Goal: Use online tool/utility: Utilize a website feature to perform a specific function

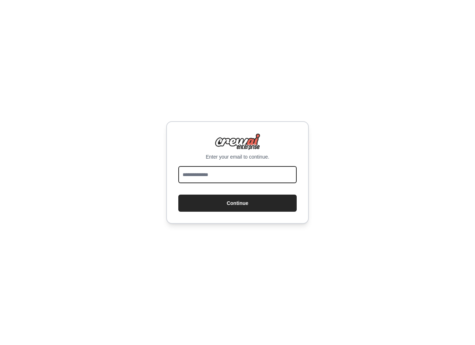
click at [213, 170] on input "email" at bounding box center [237, 174] width 118 height 17
type input "**********"
click at [178, 195] on button "Continue" at bounding box center [237, 203] width 118 height 17
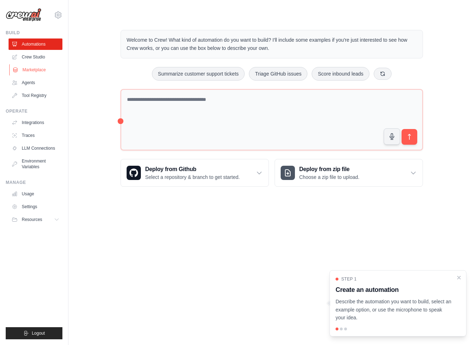
click at [31, 72] on link "Marketplace" at bounding box center [36, 69] width 54 height 11
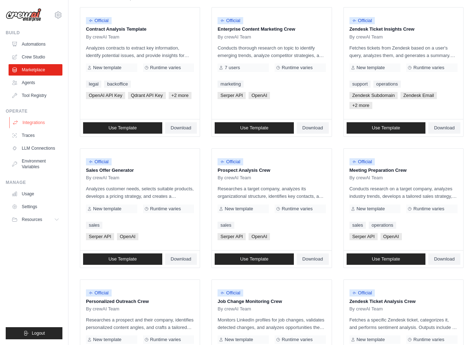
scroll to position [77, 0]
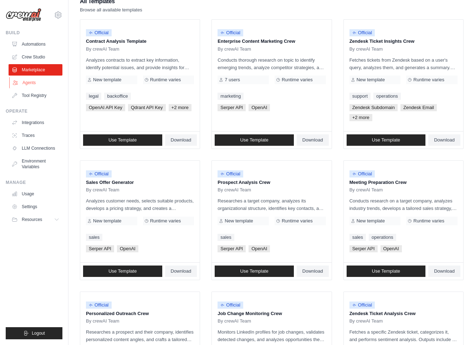
click at [38, 81] on link "Agents" at bounding box center [36, 82] width 54 height 11
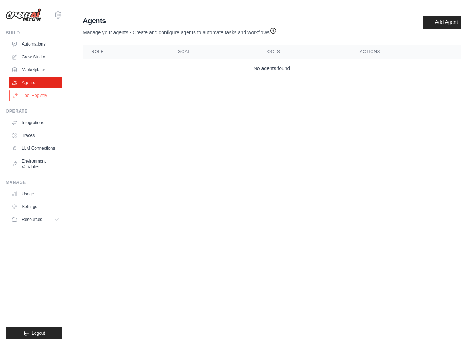
click at [35, 95] on link "Tool Registry" at bounding box center [36, 95] width 54 height 11
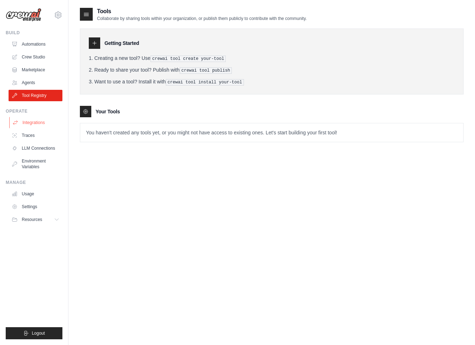
click at [32, 120] on link "Integrations" at bounding box center [36, 122] width 54 height 11
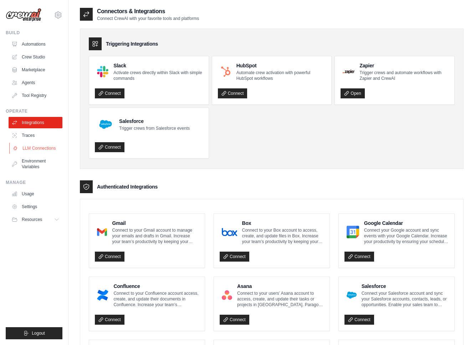
click at [35, 147] on link "LLM Connections" at bounding box center [36, 148] width 54 height 11
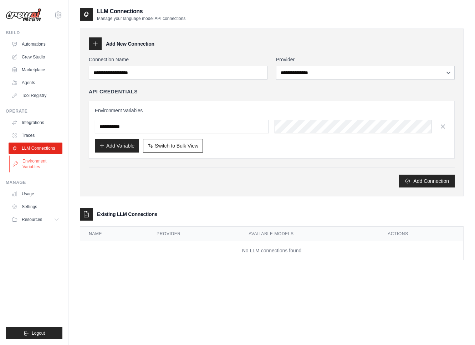
click at [35, 163] on link "Environment Variables" at bounding box center [36, 164] width 54 height 17
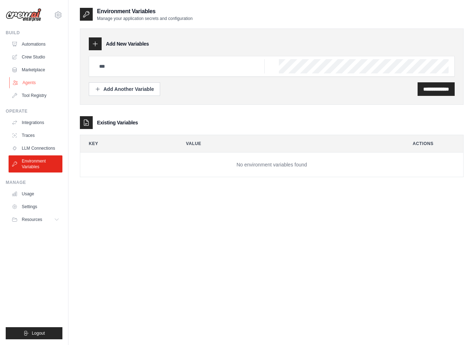
click at [37, 82] on link "Agents" at bounding box center [36, 82] width 54 height 11
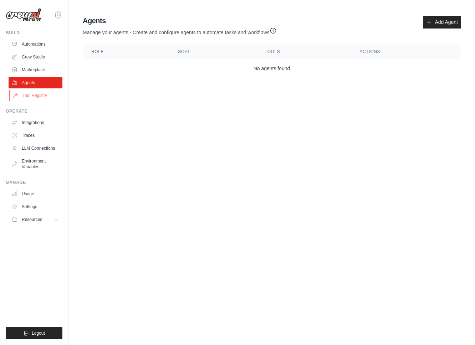
click at [37, 94] on link "Tool Registry" at bounding box center [36, 95] width 54 height 11
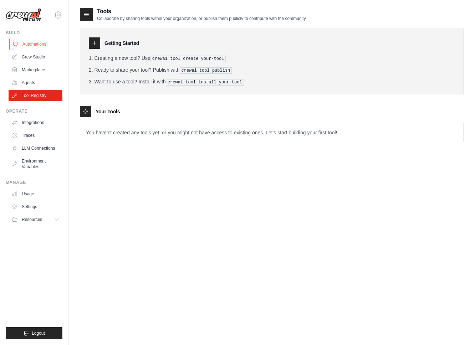
click at [31, 44] on link "Automations" at bounding box center [36, 44] width 54 height 11
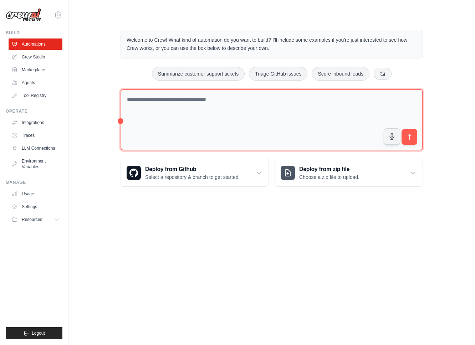
click at [185, 138] on textarea at bounding box center [272, 120] width 303 height 62
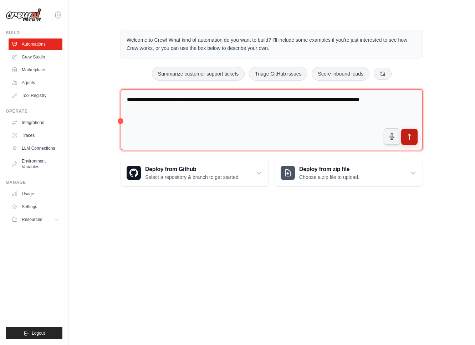
type textarea "**********"
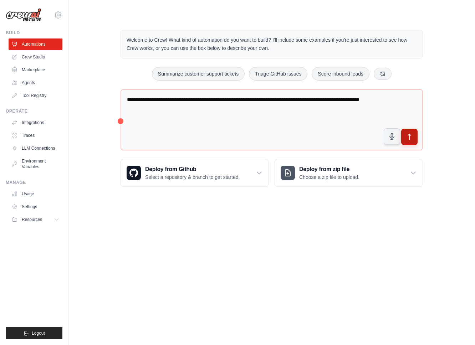
click at [415, 135] on button "submit" at bounding box center [409, 137] width 16 height 16
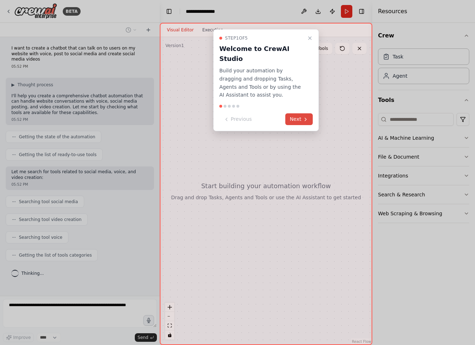
click at [297, 113] on button "Next" at bounding box center [298, 119] width 27 height 12
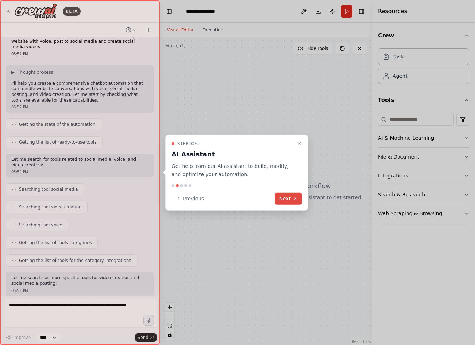
scroll to position [49, 0]
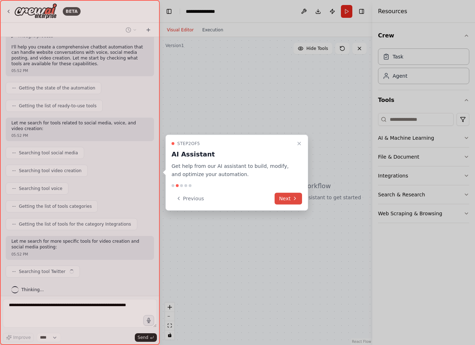
click at [284, 195] on button "Next" at bounding box center [288, 199] width 27 height 12
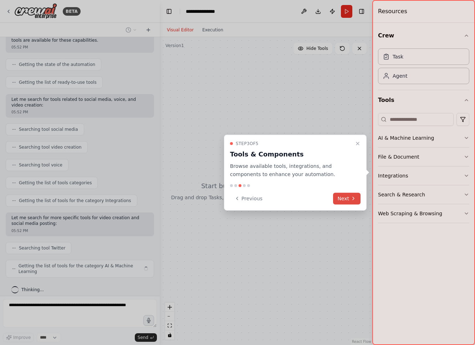
scroll to position [67, 0]
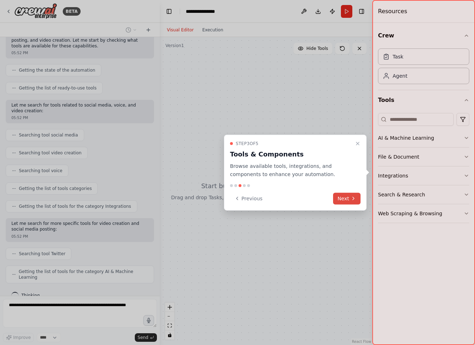
click at [336, 198] on button "Next" at bounding box center [346, 199] width 27 height 12
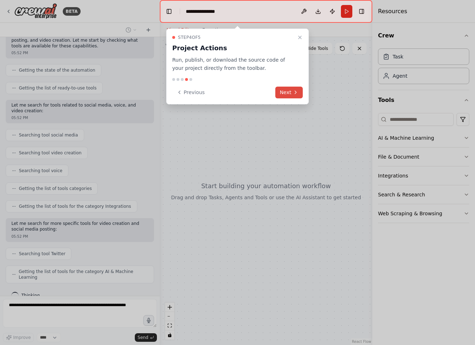
click at [293, 87] on button "Next" at bounding box center [288, 93] width 27 height 12
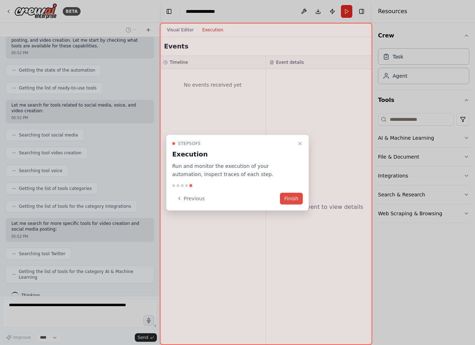
click at [290, 196] on button "Finish" at bounding box center [291, 199] width 23 height 12
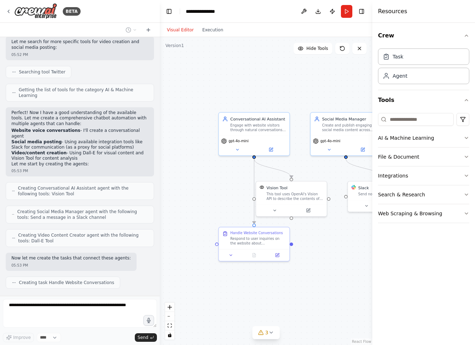
scroll to position [267, 0]
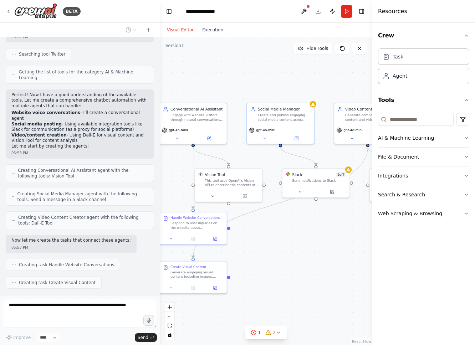
drag, startPoint x: 319, startPoint y: 273, endPoint x: 255, endPoint y: 255, distance: 66.6
click at [255, 255] on div ".deletable-edge-delete-btn { width: 20px; height: 20px; border: 0px solid #ffff…" at bounding box center [266, 191] width 213 height 308
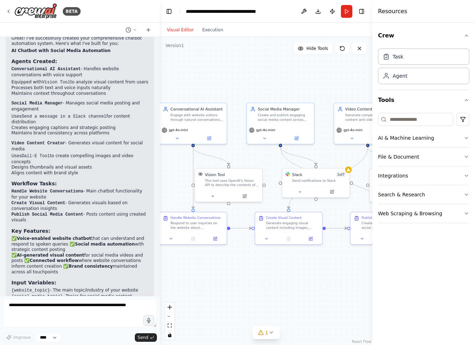
scroll to position [827, 0]
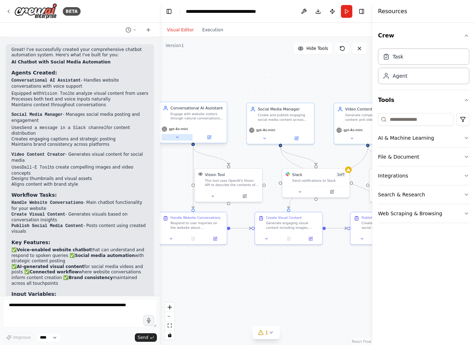
click at [179, 136] on icon at bounding box center [177, 137] width 4 height 4
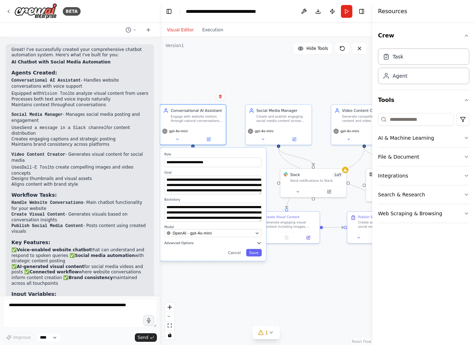
click at [188, 244] on span "Advanced Options" at bounding box center [178, 243] width 29 height 4
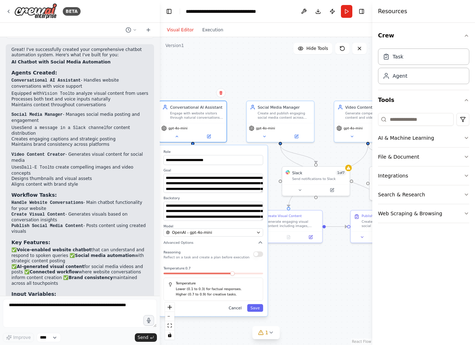
click at [238, 308] on button "Cancel" at bounding box center [236, 307] width 20 height 7
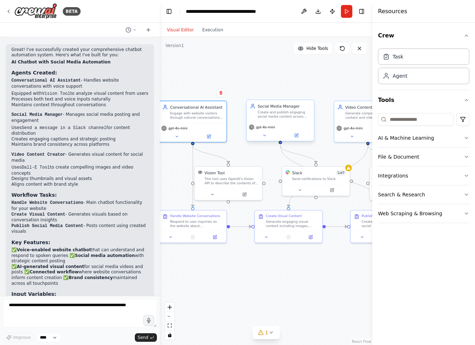
click at [280, 117] on div "Create and publish engaging social media content across different platforms, sc…" at bounding box center [284, 114] width 53 height 9
click at [296, 135] on icon at bounding box center [296, 135] width 3 height 3
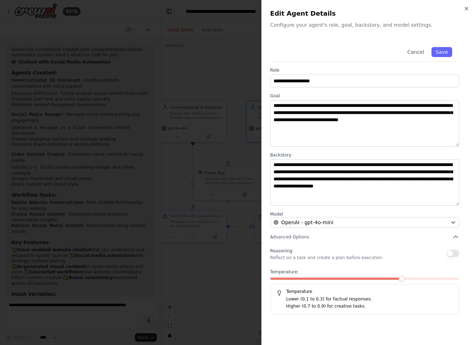
click at [189, 235] on div at bounding box center [237, 172] width 475 height 345
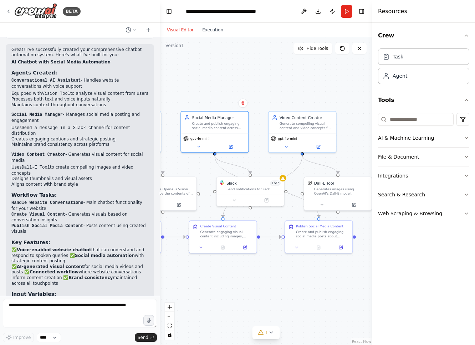
drag, startPoint x: 247, startPoint y: 272, endPoint x: 181, endPoint y: 282, distance: 66.5
click at [181, 282] on div ".deletable-edge-delete-btn { width: 20px; height: 20px; border: 0px solid #ffff…" at bounding box center [266, 191] width 213 height 308
click at [297, 131] on div "Video Content Creator Generate compelling visual content and video concepts for…" at bounding box center [302, 122] width 67 height 22
click at [318, 146] on icon at bounding box center [319, 145] width 2 height 2
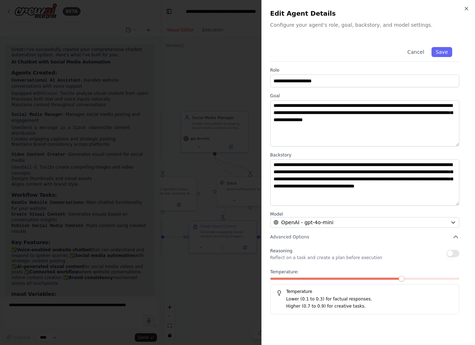
click at [213, 211] on div at bounding box center [237, 172] width 475 height 345
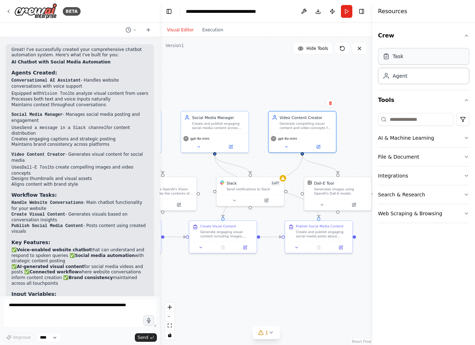
click at [426, 61] on div "Task" at bounding box center [423, 56] width 91 height 16
click at [422, 60] on div "Task" at bounding box center [423, 56] width 91 height 16
click at [461, 141] on button "AI & Machine Learning" at bounding box center [423, 138] width 91 height 19
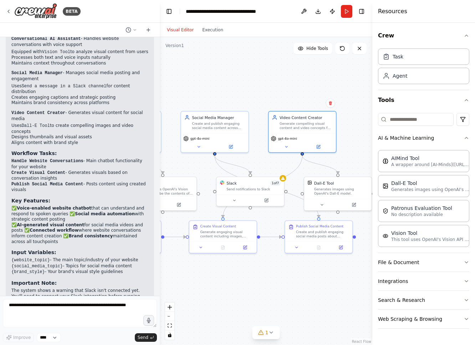
scroll to position [886, 0]
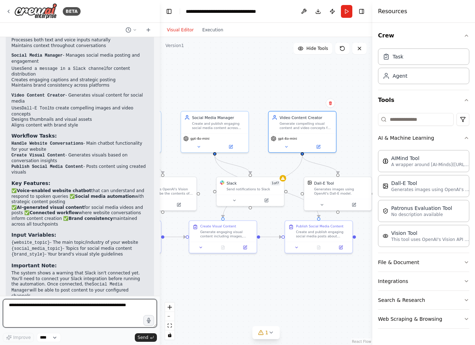
click at [51, 314] on textarea at bounding box center [80, 313] width 154 height 29
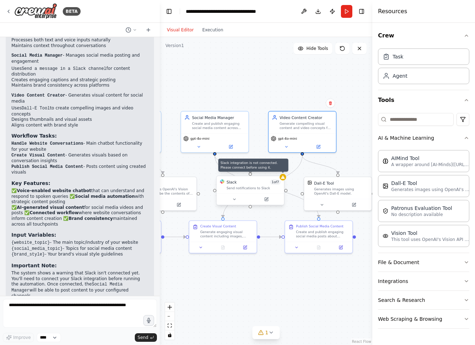
click at [283, 178] on icon at bounding box center [283, 177] width 4 height 3
click at [249, 189] on div "Send notifications to Slack" at bounding box center [254, 188] width 54 height 4
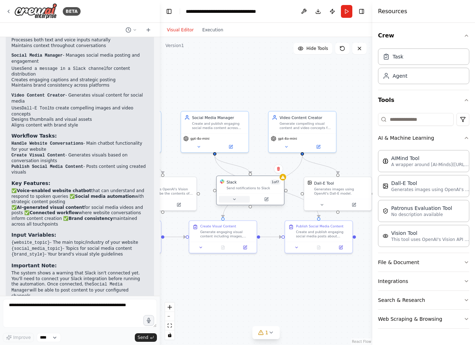
click at [232, 199] on icon at bounding box center [234, 199] width 4 height 4
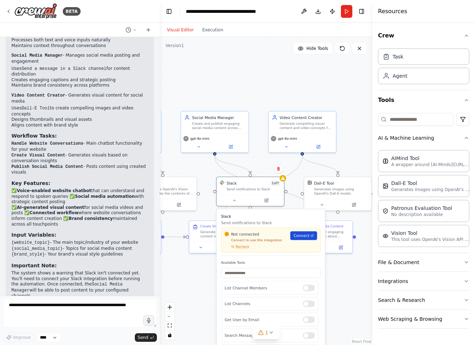
click at [301, 237] on span "Connect" at bounding box center [302, 235] width 16 height 5
click at [239, 248] on span "Recheck" at bounding box center [243, 247] width 14 height 4
click at [244, 248] on span "Recheck" at bounding box center [243, 247] width 14 height 4
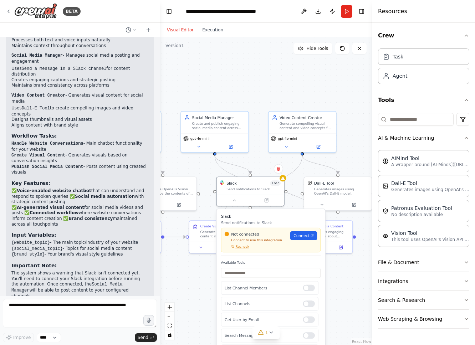
click at [244, 248] on span "Recheck" at bounding box center [243, 247] width 14 height 4
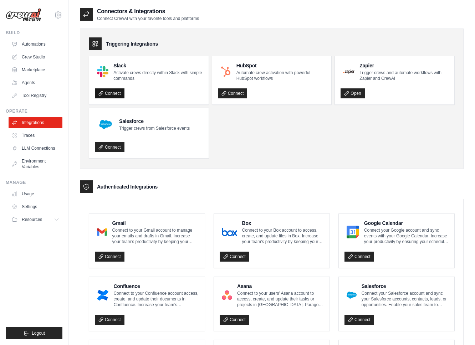
click at [105, 93] on link "Connect" at bounding box center [110, 93] width 30 height 10
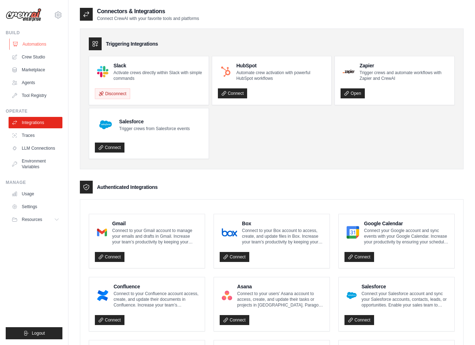
click at [36, 44] on link "Automations" at bounding box center [36, 44] width 54 height 11
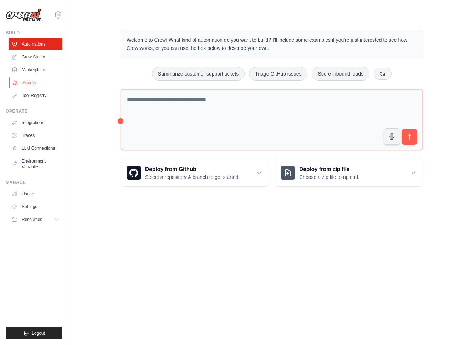
click at [35, 83] on link "Agents" at bounding box center [36, 82] width 54 height 11
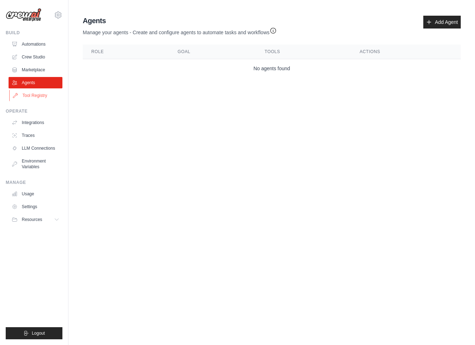
click at [23, 93] on link "Tool Registry" at bounding box center [36, 95] width 54 height 11
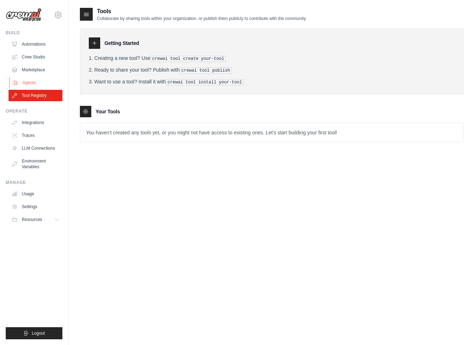
click at [40, 83] on link "Agents" at bounding box center [36, 82] width 54 height 11
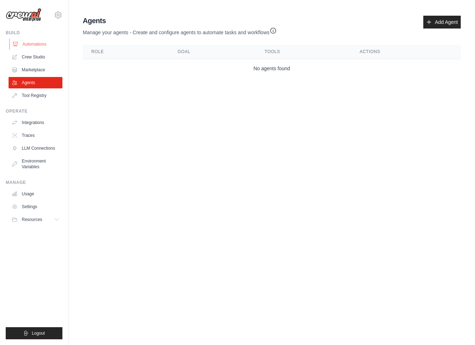
click at [35, 40] on link "Automations" at bounding box center [36, 44] width 54 height 11
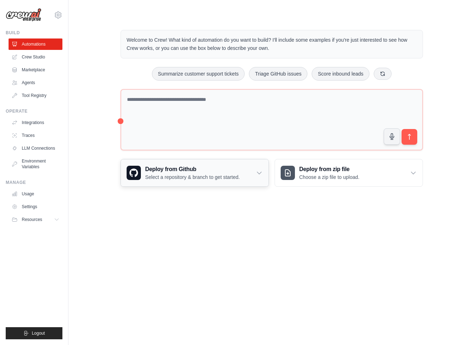
click at [247, 184] on div "Deploy from Github Select a repository & branch to get started." at bounding box center [195, 172] width 148 height 27
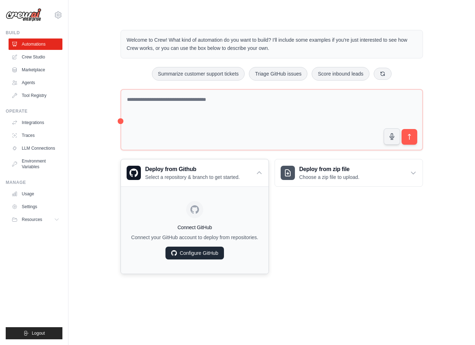
click at [175, 252] on icon at bounding box center [174, 253] width 6 height 6
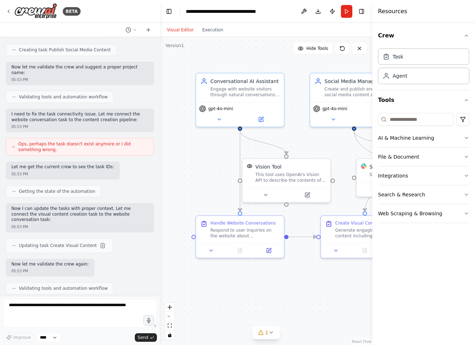
scroll to position [512, 0]
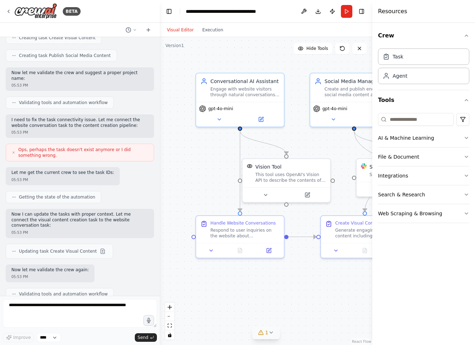
click at [270, 332] on icon at bounding box center [271, 333] width 6 height 6
click at [306, 312] on button at bounding box center [308, 309] width 12 height 9
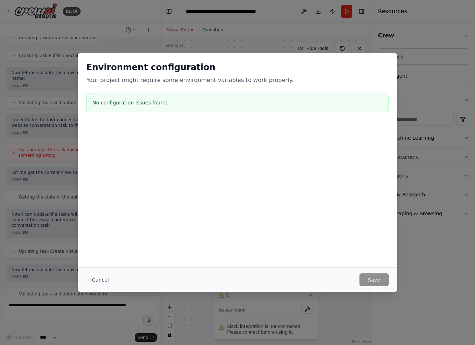
click at [104, 280] on button "Cancel" at bounding box center [100, 280] width 28 height 13
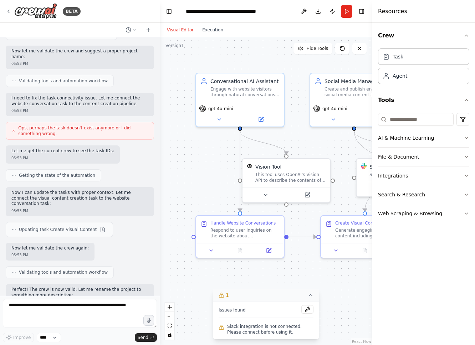
scroll to position [534, 0]
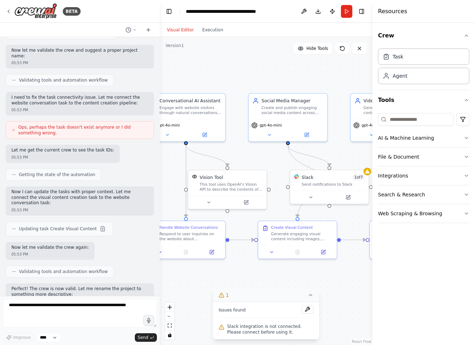
drag, startPoint x: 211, startPoint y: 273, endPoint x: 163, endPoint y: 270, distance: 48.3
click at [163, 270] on div ".deletable-edge-delete-btn { width: 20px; height: 20px; border: 0px solid #ffff…" at bounding box center [266, 191] width 213 height 308
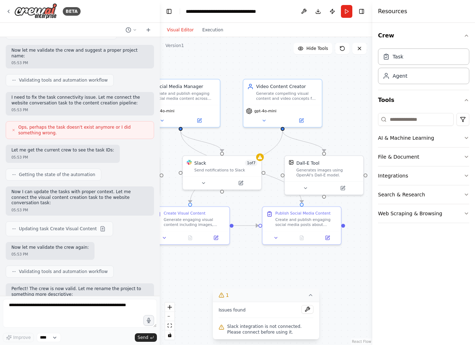
drag, startPoint x: 272, startPoint y: 270, endPoint x: 165, endPoint y: 256, distance: 108.0
click at [165, 256] on div ".deletable-edge-delete-btn { width: 20px; height: 20px; border: 0px solid #ffff…" at bounding box center [266, 191] width 213 height 308
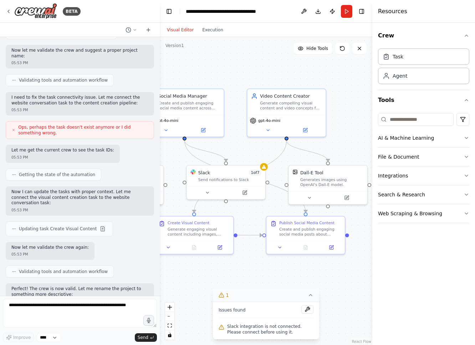
drag, startPoint x: 269, startPoint y: 255, endPoint x: 273, endPoint y: 264, distance: 10.4
click at [273, 264] on div ".deletable-edge-delete-btn { width: 20px; height: 20px; border: 0px solid #ffff…" at bounding box center [266, 191] width 213 height 308
click at [256, 172] on span "1 of 7" at bounding box center [255, 171] width 12 height 6
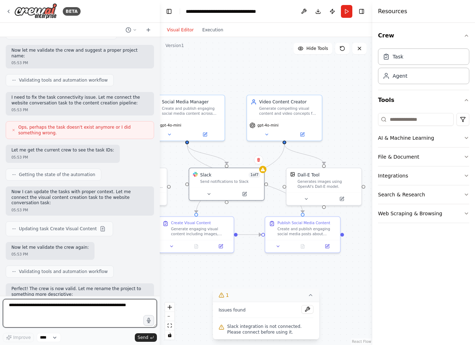
click at [66, 306] on textarea at bounding box center [80, 313] width 154 height 29
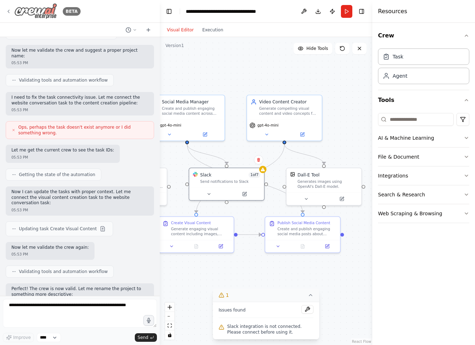
click at [11, 12] on icon at bounding box center [9, 12] width 6 height 6
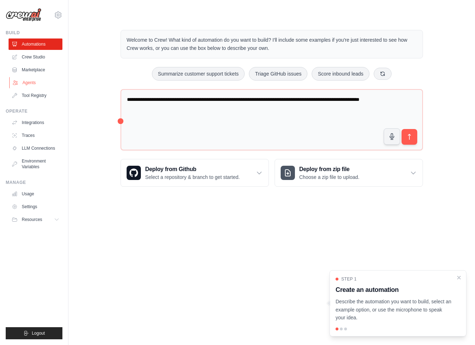
click at [23, 80] on link "Agents" at bounding box center [36, 82] width 54 height 11
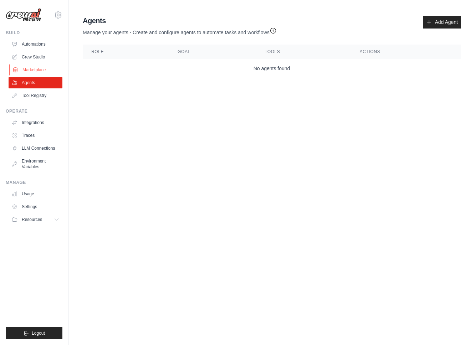
click at [25, 65] on link "Marketplace" at bounding box center [36, 69] width 54 height 11
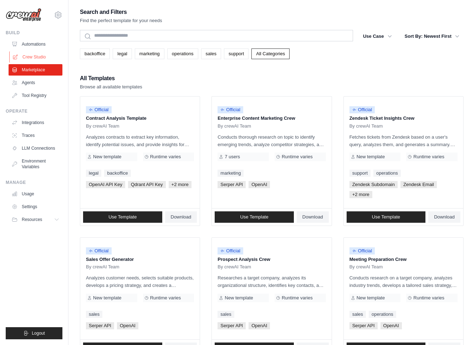
click at [26, 57] on link "Crew Studio" at bounding box center [36, 56] width 54 height 11
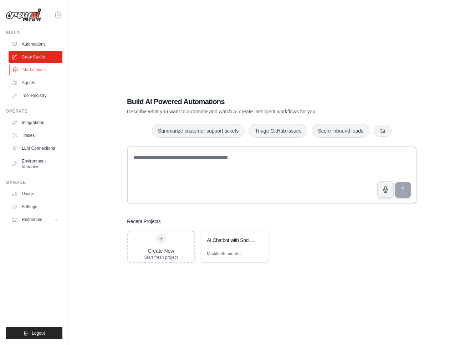
click at [28, 73] on link "Marketplace" at bounding box center [36, 69] width 54 height 11
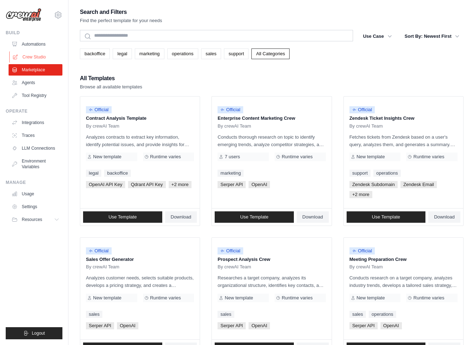
click at [32, 56] on link "Crew Studio" at bounding box center [36, 56] width 54 height 11
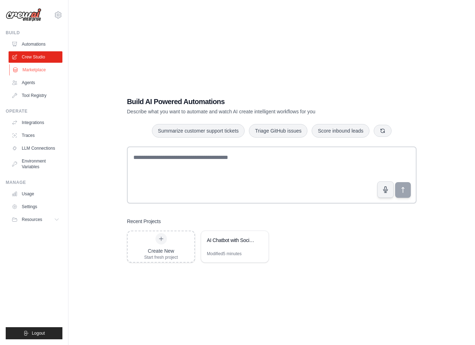
click at [35, 69] on link "Marketplace" at bounding box center [36, 69] width 54 height 11
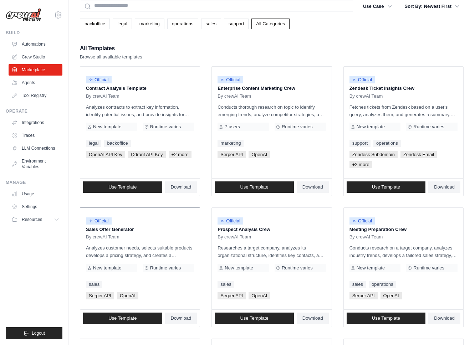
scroll to position [31, 0]
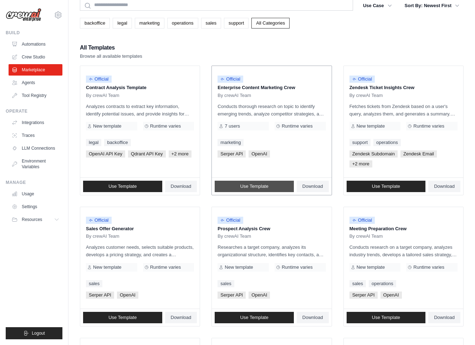
click at [249, 184] on span "Use Template" at bounding box center [254, 187] width 28 height 6
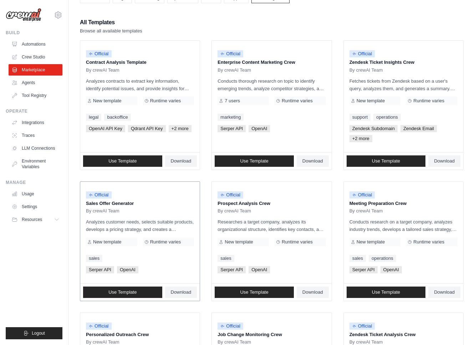
scroll to position [57, 0]
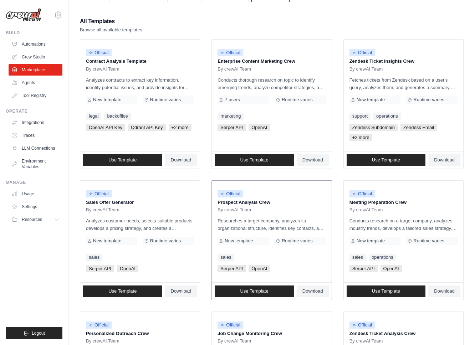
click at [235, 219] on p "Researches a target company, analyzes its organizational structure, identifies …" at bounding box center [272, 224] width 108 height 15
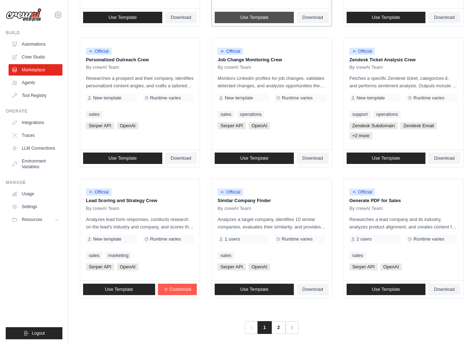
scroll to position [336, 0]
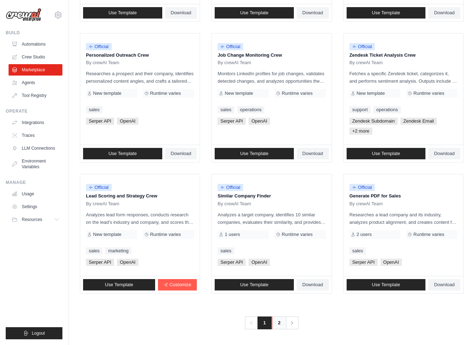
click at [279, 321] on link "2" at bounding box center [279, 323] width 14 height 13
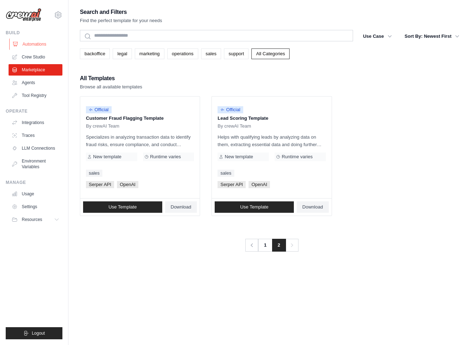
click at [45, 44] on link "Automations" at bounding box center [36, 44] width 54 height 11
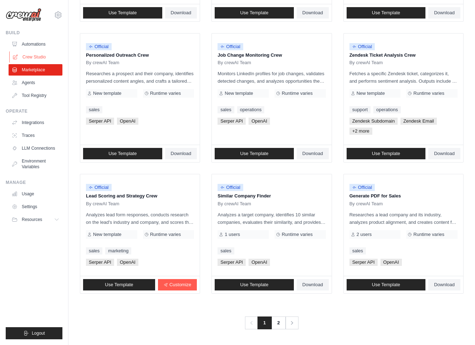
click at [29, 58] on link "Crew Studio" at bounding box center [36, 56] width 54 height 11
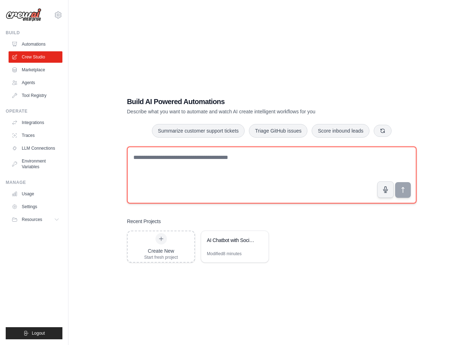
click at [212, 166] on textarea at bounding box center [272, 175] width 290 height 57
paste textarea "**********"
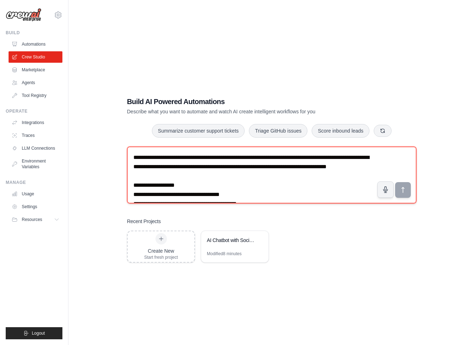
scroll to position [617, 0]
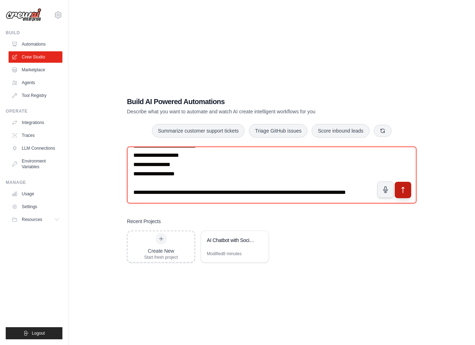
type textarea "**********"
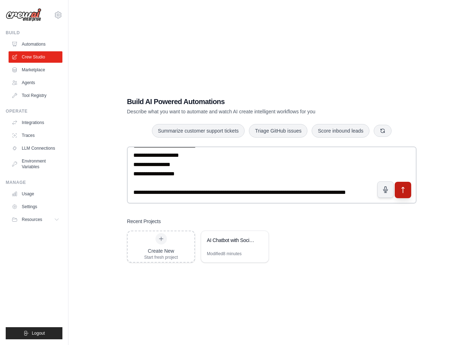
click at [404, 188] on icon "submit" at bounding box center [403, 190] width 2 height 6
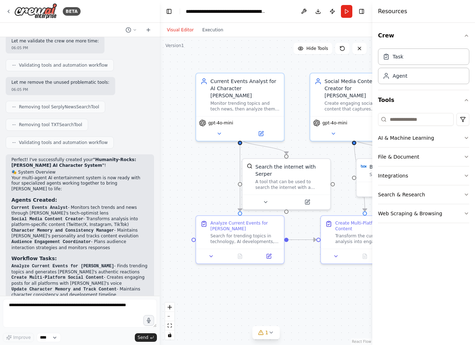
scroll to position [1049, 0]
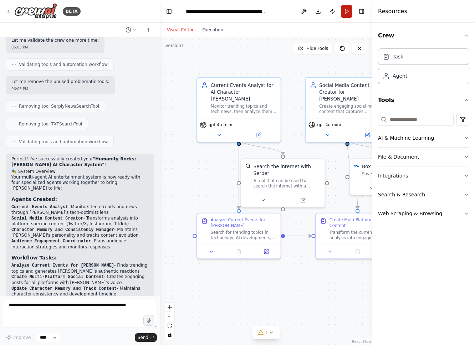
click at [348, 11] on button "Run" at bounding box center [346, 11] width 11 height 13
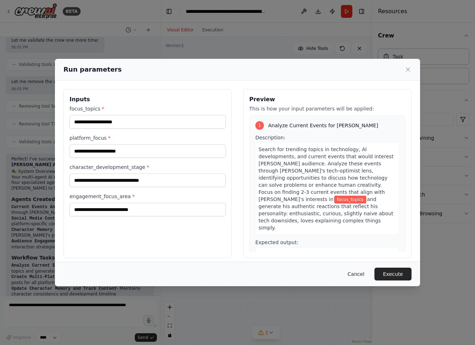
click at [352, 275] on button "Cancel" at bounding box center [356, 274] width 28 height 13
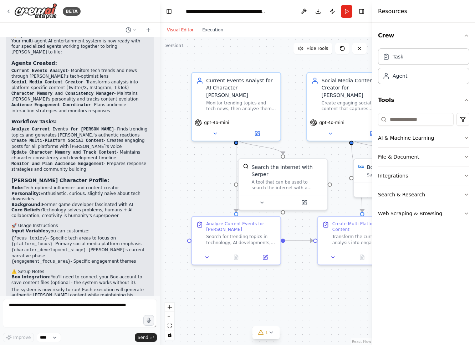
scroll to position [1184, 0]
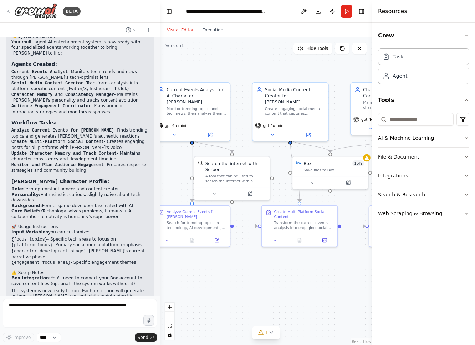
drag, startPoint x: 220, startPoint y: 201, endPoint x: 178, endPoint y: 192, distance: 43.0
click at [178, 192] on div ".deletable-edge-delete-btn { width: 20px; height: 20px; border: 0px solid #ffff…" at bounding box center [266, 191] width 213 height 308
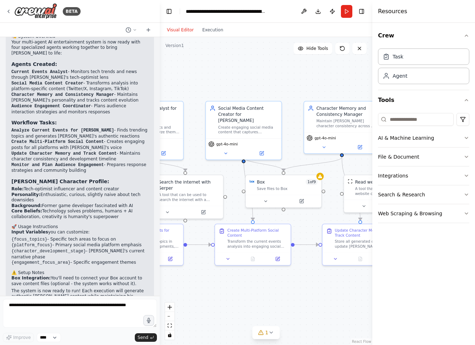
drag, startPoint x: 255, startPoint y: 272, endPoint x: 208, endPoint y: 291, distance: 50.3
click at [208, 291] on div ".deletable-edge-delete-btn { width: 20px; height: 20px; border: 0px solid #ffff…" at bounding box center [266, 191] width 213 height 308
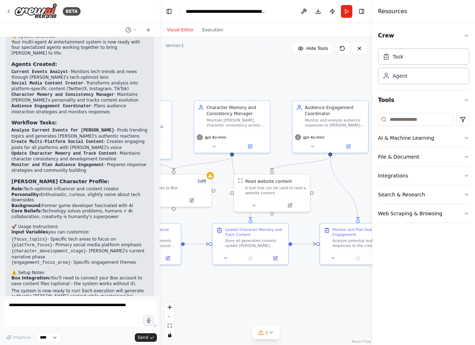
drag, startPoint x: 291, startPoint y: 303, endPoint x: 181, endPoint y: 302, distance: 109.9
click at [181, 302] on div ".deletable-edge-delete-btn { width: 20px; height: 20px; border: 0px solid #ffff…" at bounding box center [266, 191] width 213 height 308
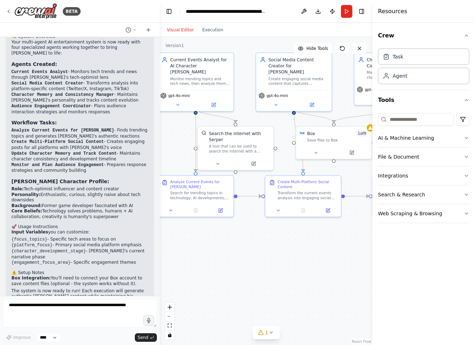
drag, startPoint x: 243, startPoint y: 300, endPoint x: 402, endPoint y: 252, distance: 166.2
click at [402, 252] on div "BETA Create a multi-agent system for an AI-powered entertainment project called…" at bounding box center [237, 172] width 475 height 345
click at [10, 9] on icon at bounding box center [9, 12] width 6 height 6
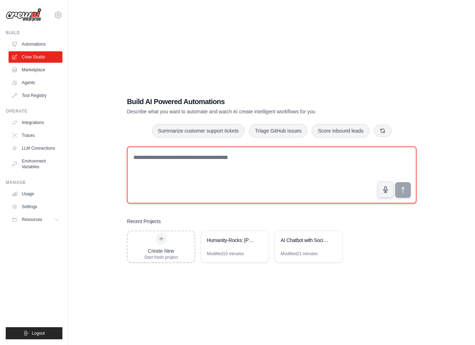
click at [181, 179] on textarea at bounding box center [272, 175] width 290 height 57
type textarea "**********"
